Goal: Participate in discussion

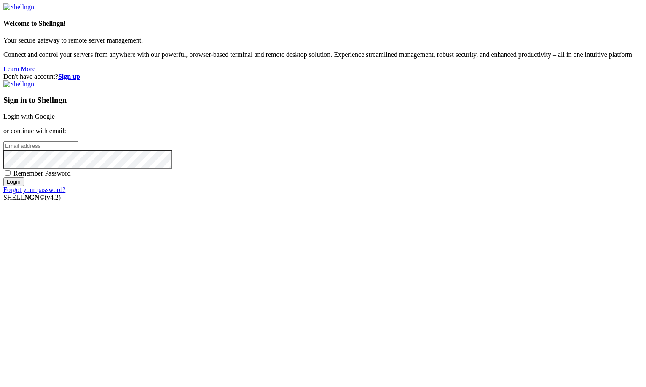
click at [55, 120] on link "Login with Google" at bounding box center [28, 116] width 51 height 7
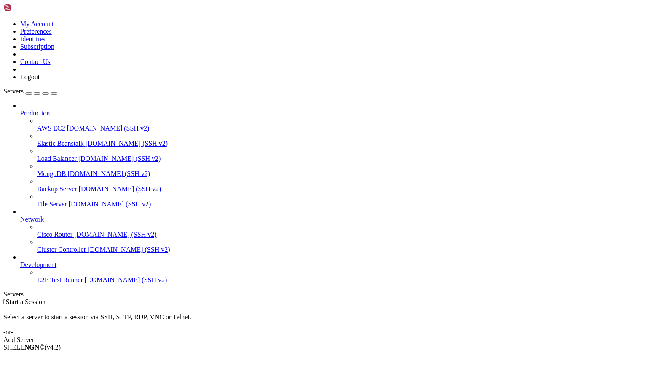
click at [3, 20] on icon at bounding box center [3, 20] width 0 height 0
click at [40, 80] on link "Logout" at bounding box center [29, 76] width 19 height 7
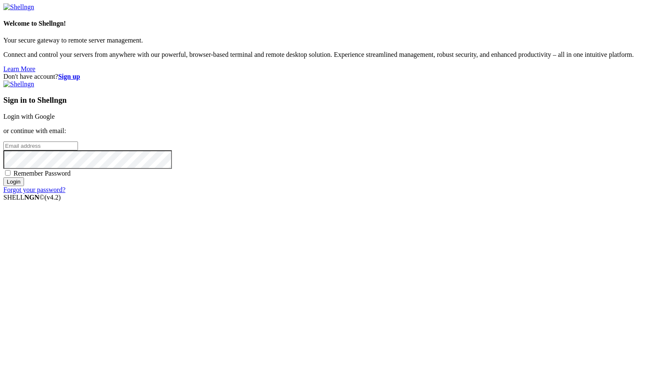
click at [55, 120] on link "Login with Google" at bounding box center [28, 116] width 51 height 7
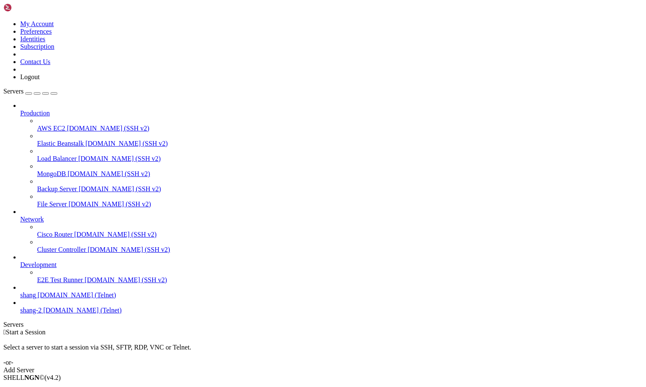
click at [71, 299] on span "[DOMAIN_NAME] (Telnet)" at bounding box center [76, 295] width 78 height 7
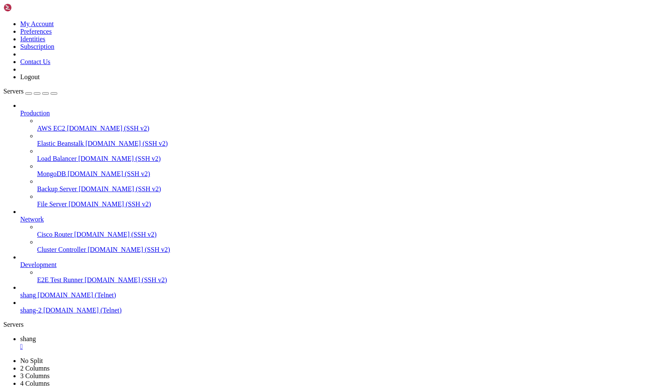
scroll to position [306, 0]
drag, startPoint x: 95, startPoint y: 769, endPoint x: 134, endPoint y: 768, distance: 38.3
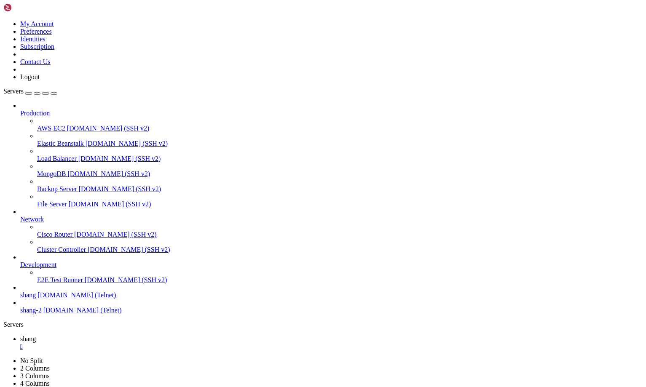
scroll to position [1629, 0]
drag, startPoint x: 495, startPoint y: 728, endPoint x: 535, endPoint y: 798, distance: 80.9
drag, startPoint x: 30, startPoint y: 717, endPoint x: 294, endPoint y: 801, distance: 276.7
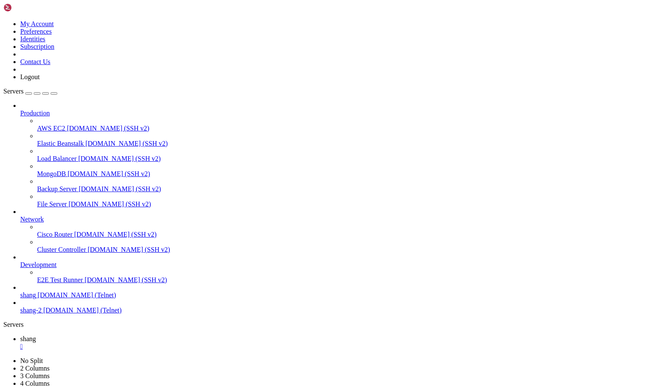
scroll to position [1649, 0]
drag, startPoint x: 540, startPoint y: 805, endPoint x: 639, endPoint y: 862, distance: 113.8
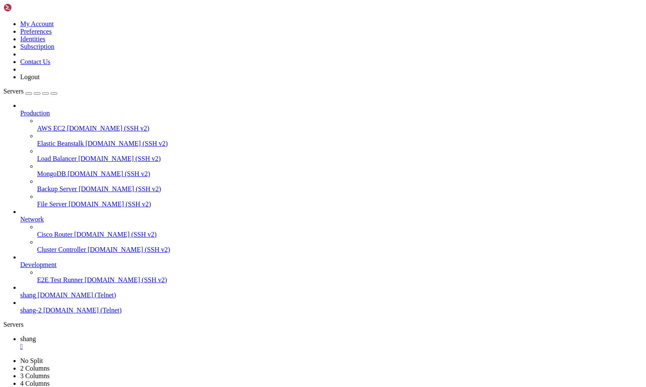
scroll to position [1889, 0]
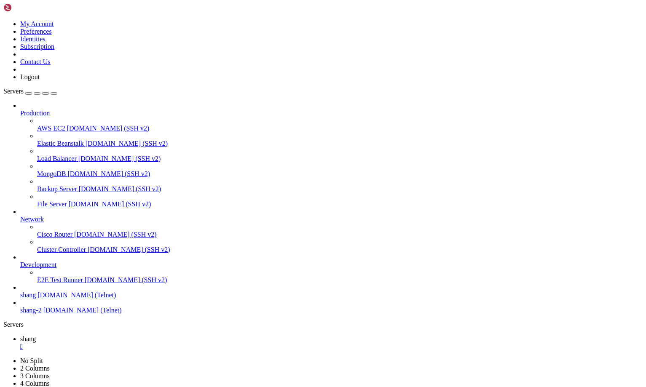
drag, startPoint x: 126, startPoint y: 719, endPoint x: 200, endPoint y: 722, distance: 74.2
drag, startPoint x: 78, startPoint y: 707, endPoint x: 116, endPoint y: 706, distance: 37.9
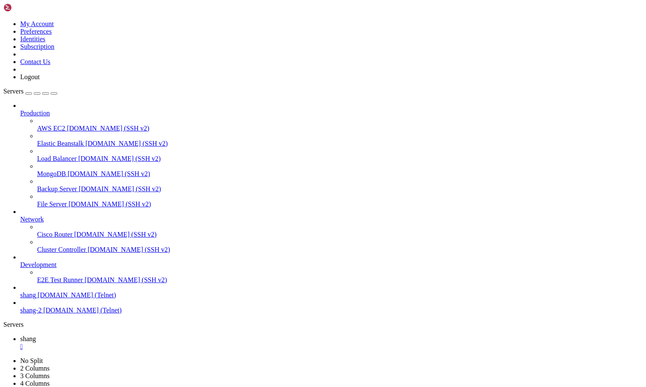
scroll to position [4493, 0]
drag, startPoint x: 92, startPoint y: 783, endPoint x: 144, endPoint y: 783, distance: 51.8
drag, startPoint x: 5, startPoint y: 655, endPoint x: 52, endPoint y: 659, distance: 46.5
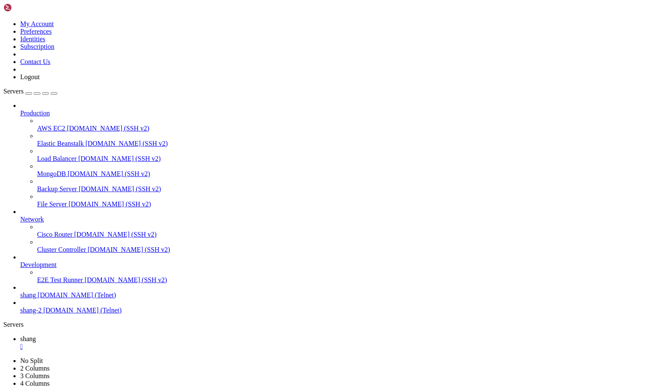
drag, startPoint x: 72, startPoint y: 658, endPoint x: 8, endPoint y: 656, distance: 64.9
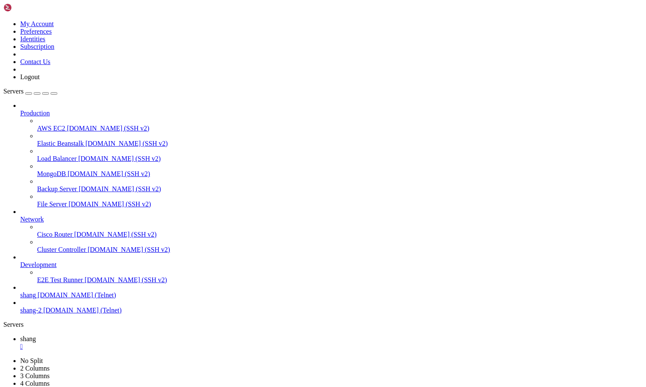
drag, startPoint x: 56, startPoint y: 672, endPoint x: 322, endPoint y: 679, distance: 265.9
drag, startPoint x: 27, startPoint y: 733, endPoint x: 517, endPoint y: 745, distance: 490.5
